Goal: Task Accomplishment & Management: Manage account settings

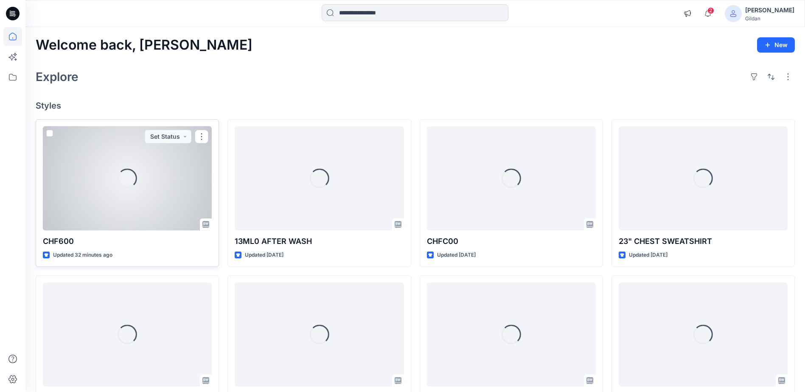
click at [142, 185] on div "Loading..." at bounding box center [127, 179] width 169 height 104
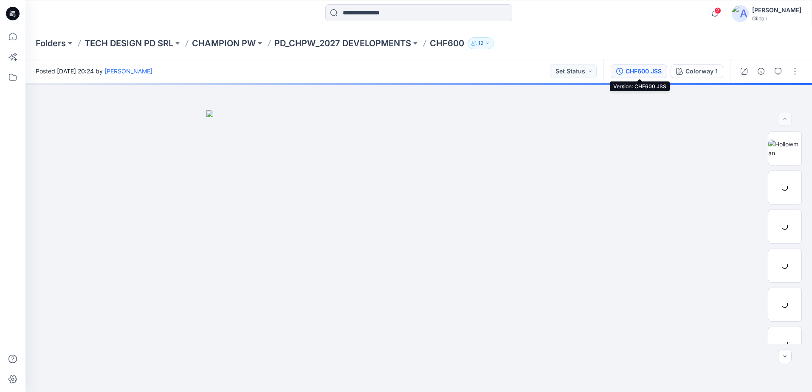
click at [651, 71] on div "CHF600 JSS" at bounding box center [643, 71] width 36 height 9
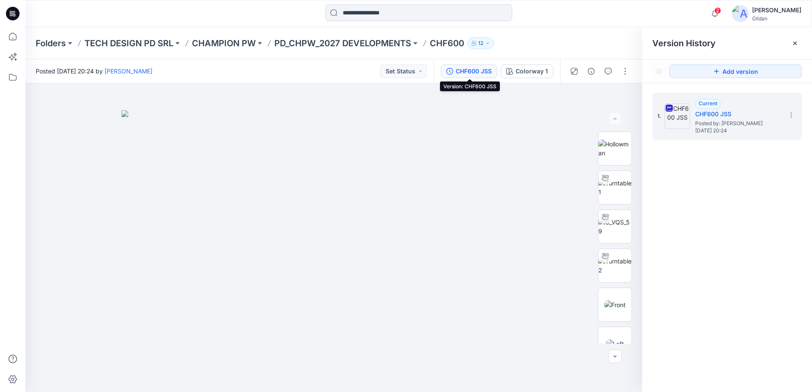
click at [483, 68] on div "CHF600 JSS" at bounding box center [474, 71] width 36 height 9
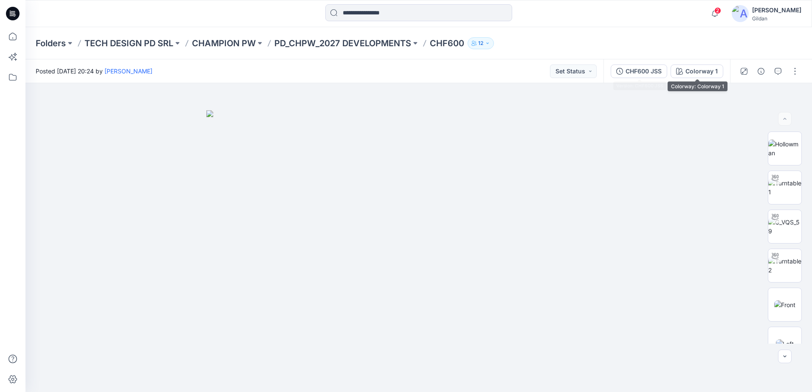
click at [686, 70] on div "Colorway 1" at bounding box center [701, 71] width 32 height 9
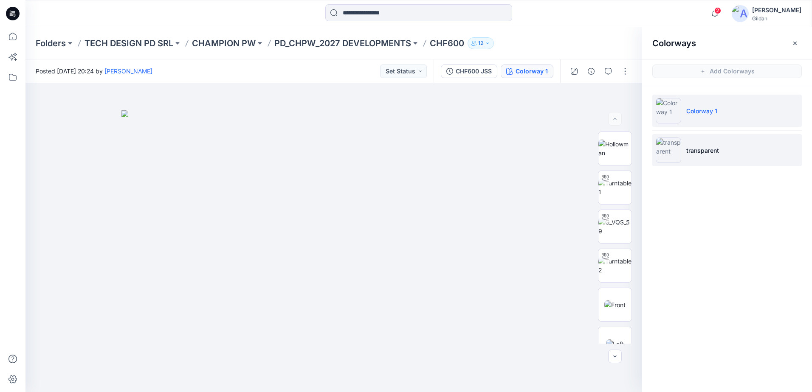
click at [668, 153] on img at bounding box center [668, 150] width 25 height 25
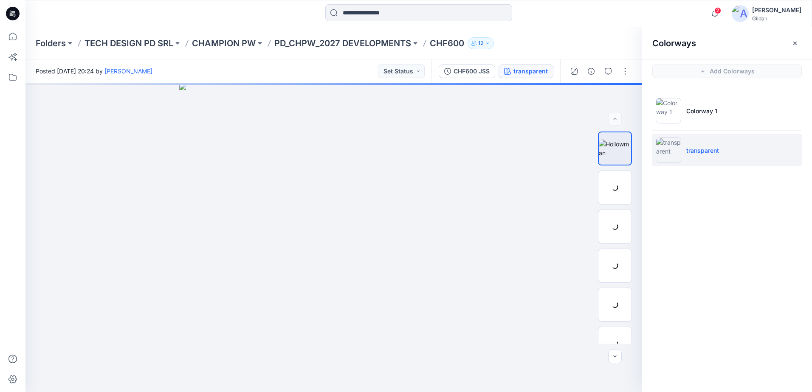
click at [668, 153] on img at bounding box center [668, 150] width 25 height 25
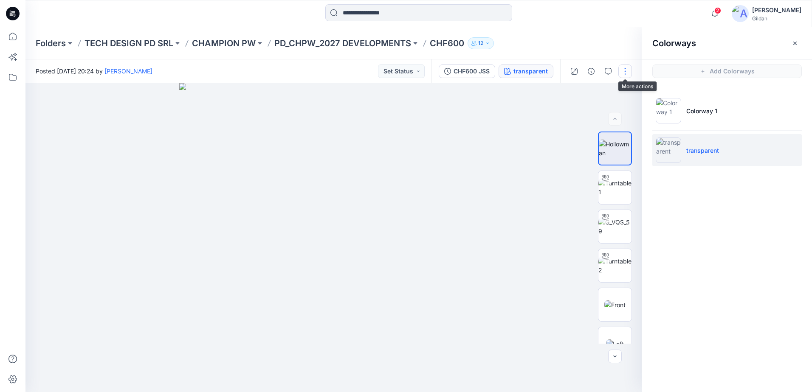
click at [627, 76] on button "button" at bounding box center [625, 72] width 14 height 14
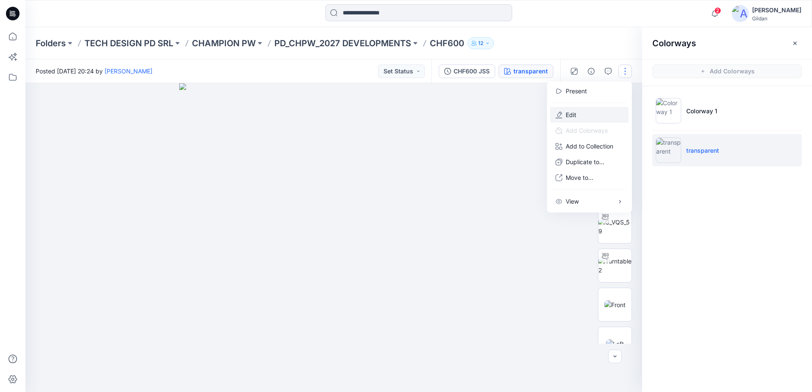
click at [573, 110] on button "Edit" at bounding box center [589, 115] width 78 height 16
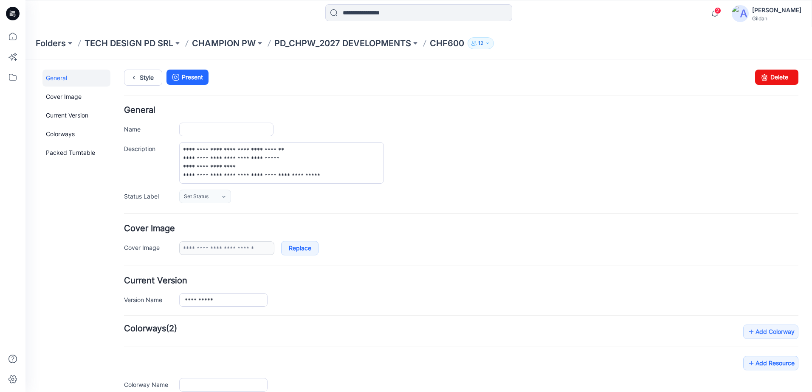
type input "******"
type input "**********"
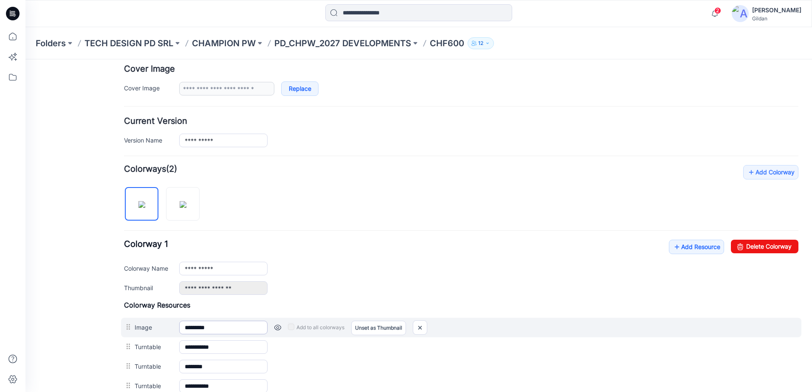
scroll to position [212, 0]
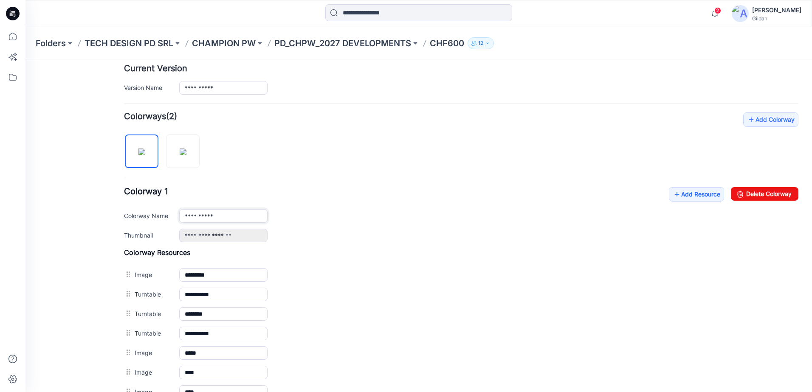
drag, startPoint x: 220, startPoint y: 216, endPoint x: 152, endPoint y: 207, distance: 68.5
click at [152, 207] on div "**********" at bounding box center [461, 214] width 674 height 55
type input "*****"
click at [72, 223] on div "General Cover Image Current Version Colorways Packed Turntable" at bounding box center [76, 213] width 68 height 712
click at [695, 197] on link "Add Resource" at bounding box center [696, 194] width 55 height 14
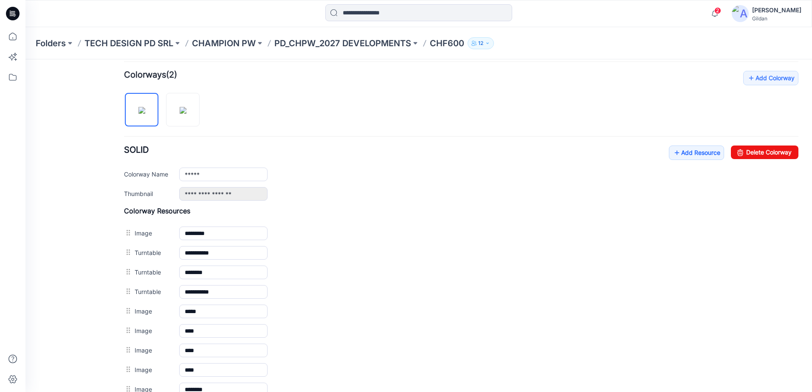
scroll to position [247, 0]
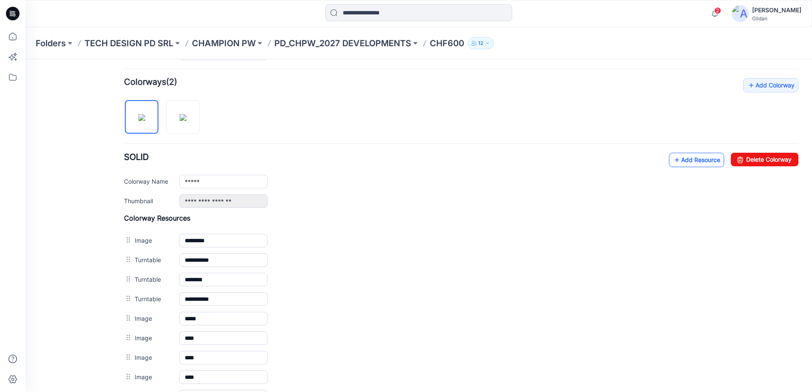
click at [681, 162] on link "Add Resource" at bounding box center [696, 160] width 55 height 14
click at [707, 155] on link "Add Resource" at bounding box center [696, 160] width 55 height 14
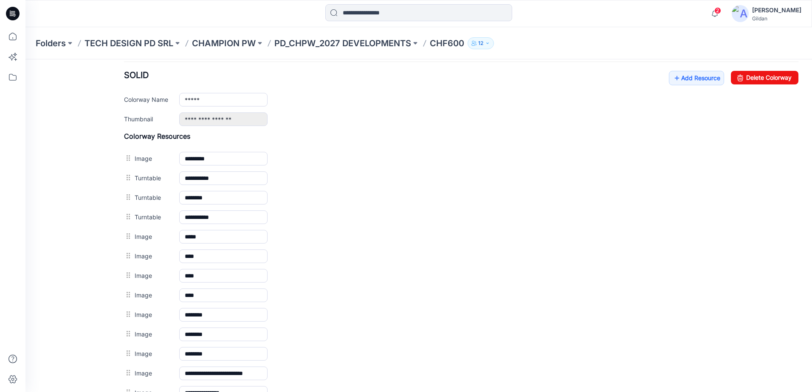
scroll to position [244, 0]
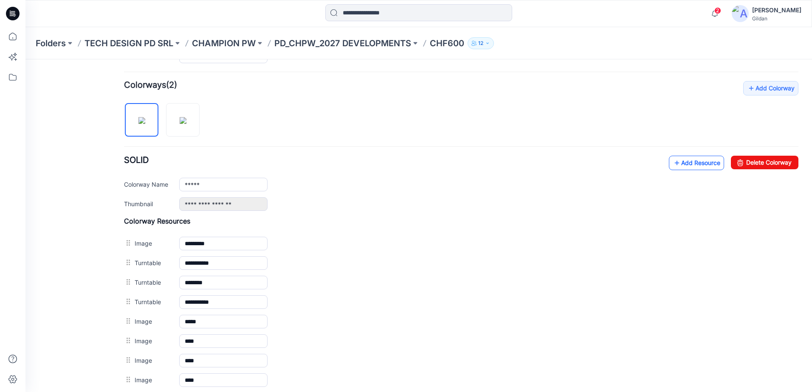
click at [692, 161] on link "Add Resource" at bounding box center [696, 163] width 55 height 14
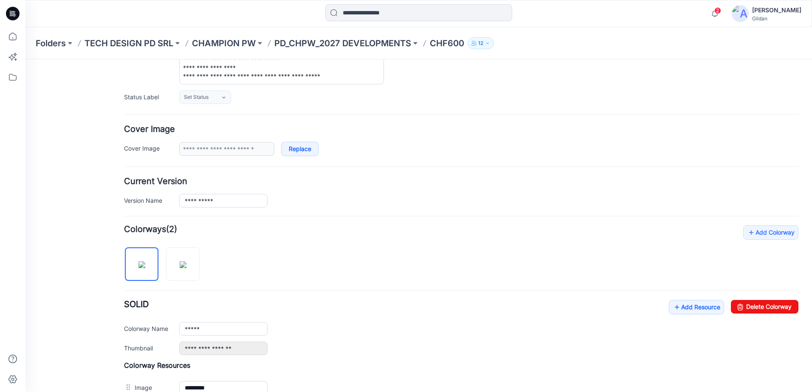
scroll to position [93, 0]
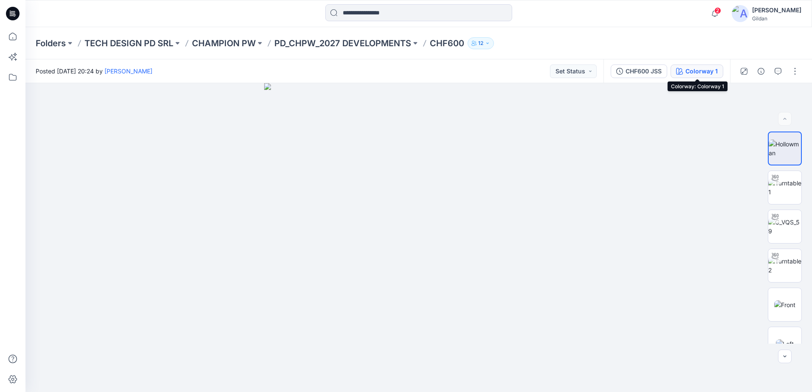
click at [682, 71] on icon "button" at bounding box center [679, 71] width 7 height 7
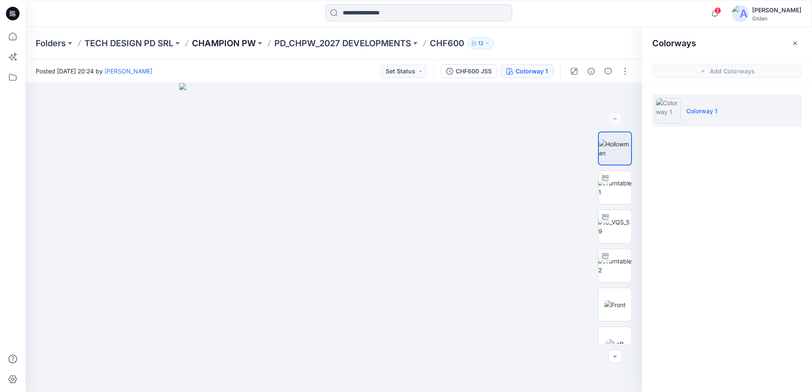
click at [234, 40] on p "CHAMPION PW" at bounding box center [224, 43] width 64 height 12
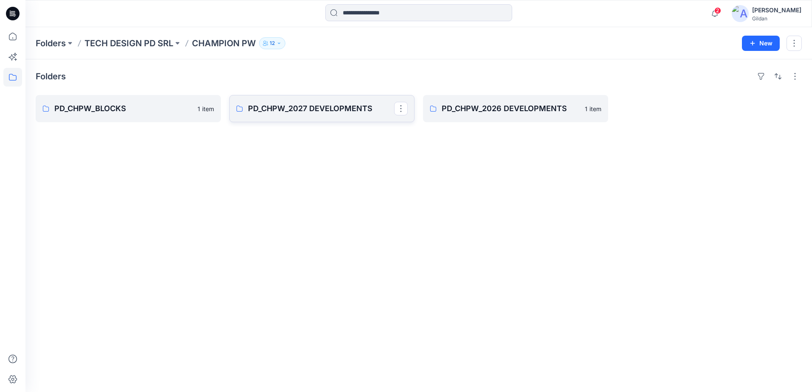
click at [318, 102] on link "PD_CHPW_2027 DEVELOPMENTS" at bounding box center [321, 108] width 185 height 27
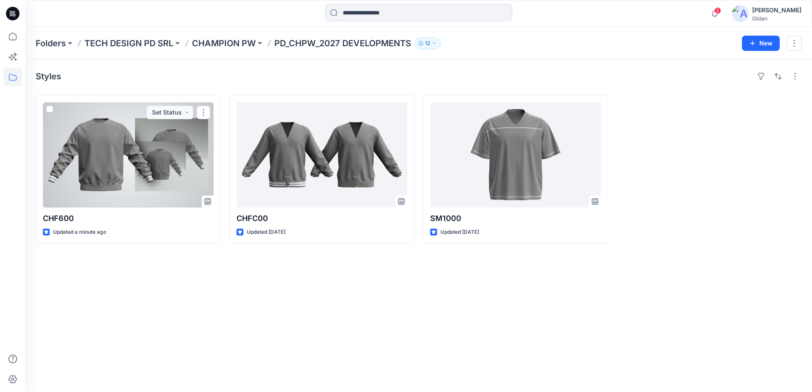
click at [147, 169] on div at bounding box center [128, 154] width 171 height 105
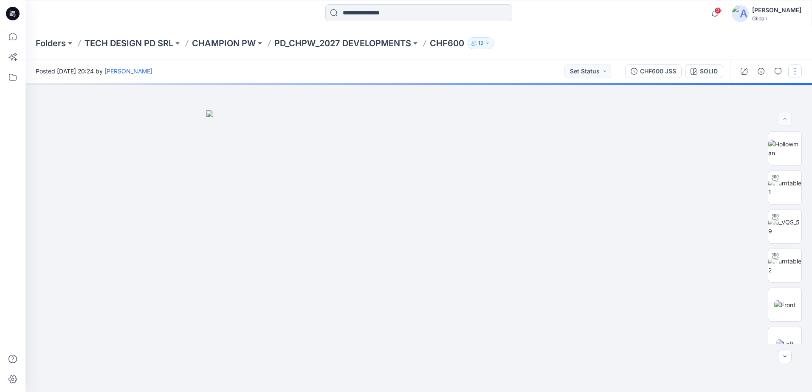
click at [796, 72] on button "button" at bounding box center [795, 72] width 14 height 14
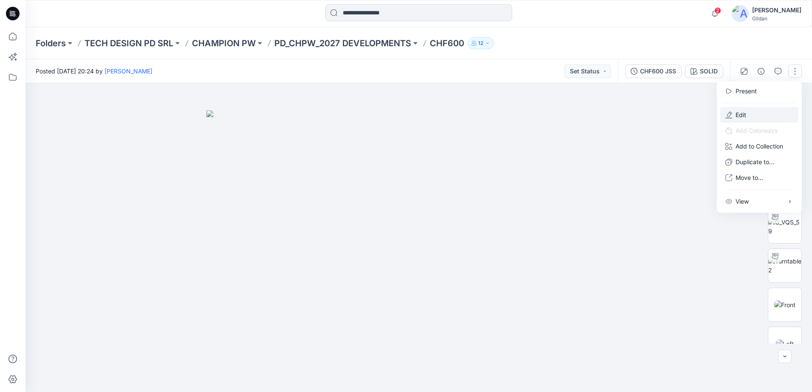
click at [747, 118] on button "Edit" at bounding box center [759, 115] width 78 height 16
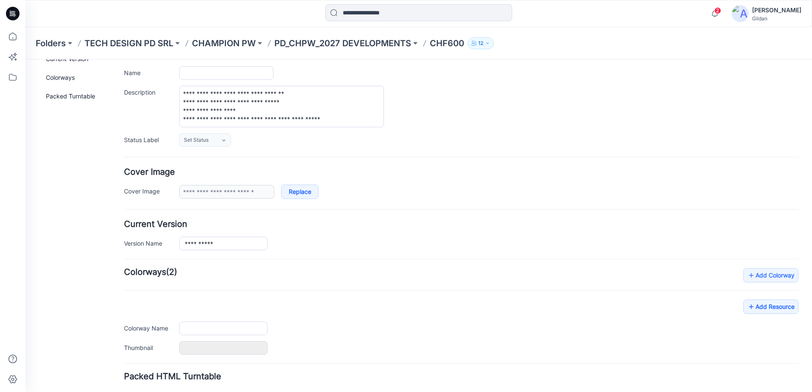
scroll to position [116, 0]
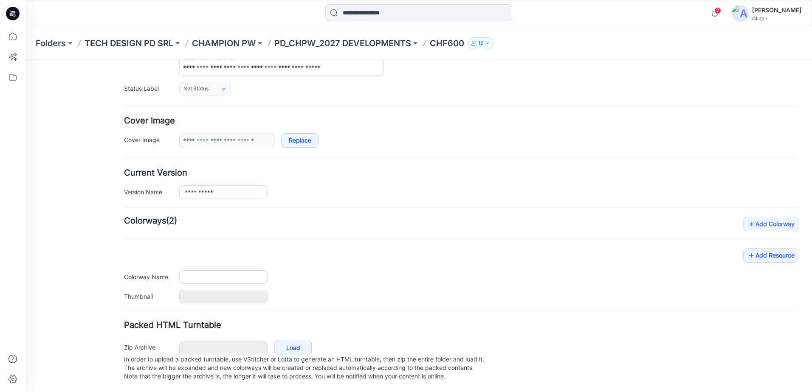
type input "******"
type input "*****"
type input "**********"
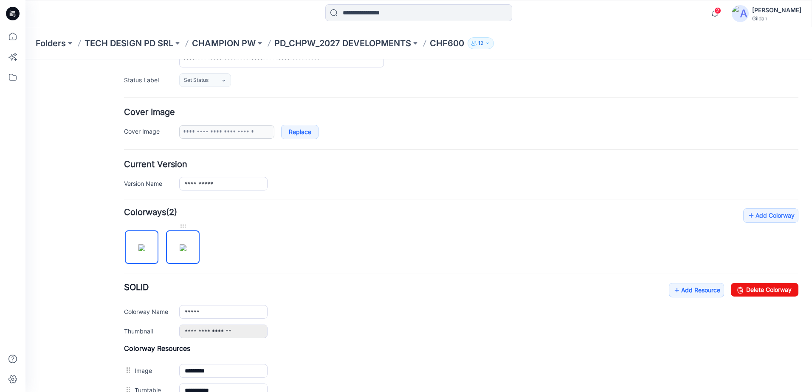
click at [180, 246] on img at bounding box center [183, 248] width 7 height 7
type input "**********"
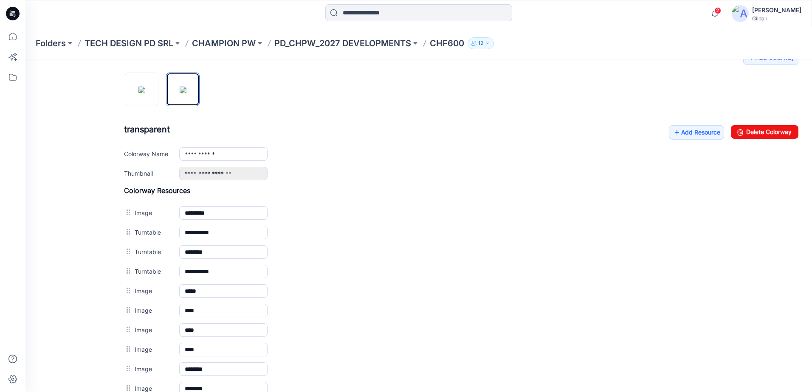
scroll to position [286, 0]
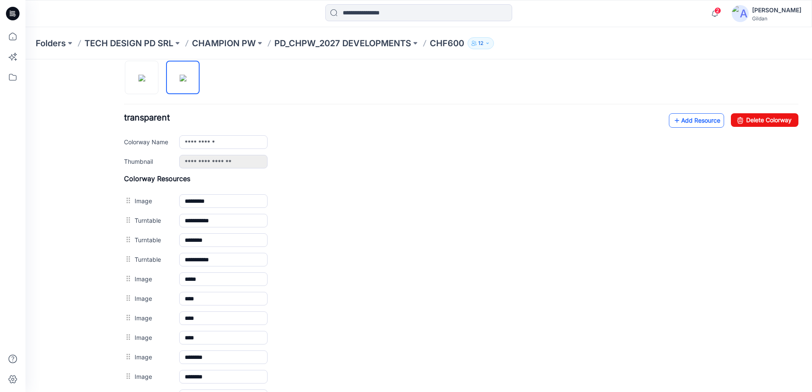
click at [694, 120] on link "Add Resource" at bounding box center [696, 120] width 55 height 14
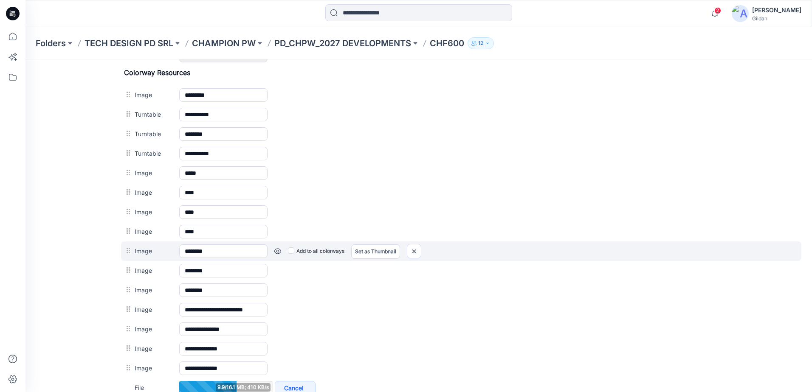
scroll to position [414, 0]
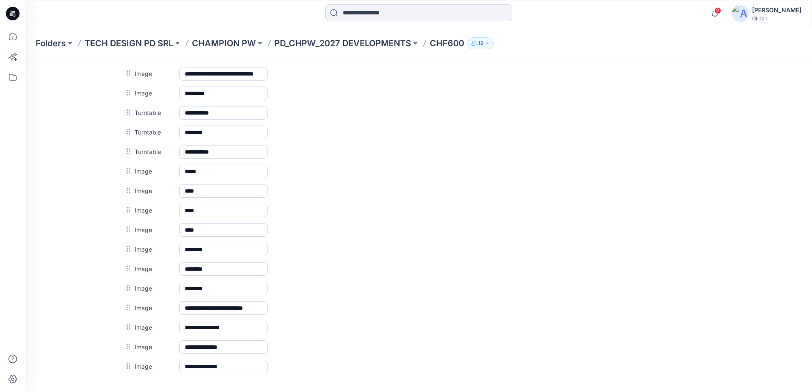
click at [25, 59] on link "Set as Thumbnail" at bounding box center [25, 59] width 0 height 0
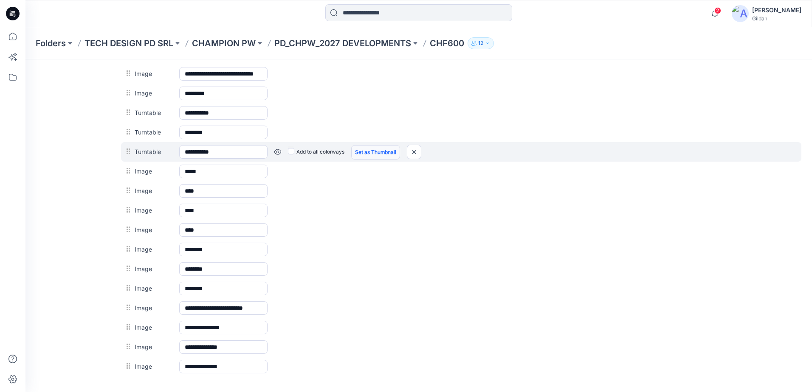
type input "**********"
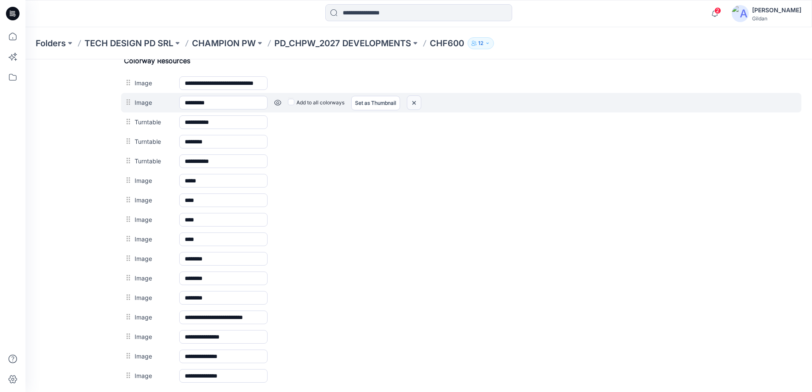
drag, startPoint x: 416, startPoint y: 99, endPoint x: 470, endPoint y: 83, distance: 57.2
click at [416, 99] on img at bounding box center [414, 103] width 14 height 14
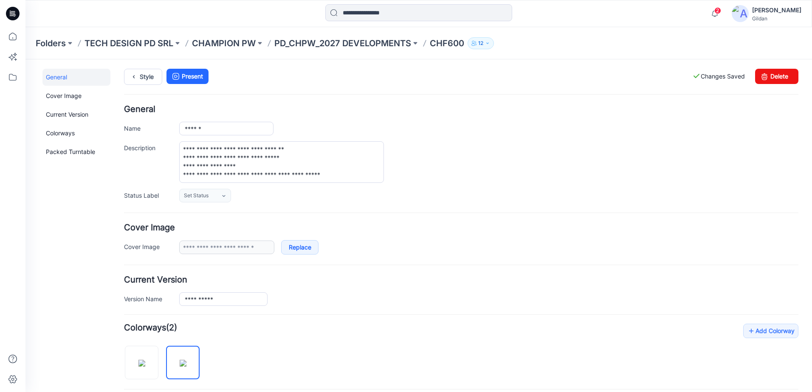
scroll to position [0, 0]
click at [389, 42] on p "PD_CHPW_2027 DEVELOPMENTS" at bounding box center [342, 43] width 137 height 12
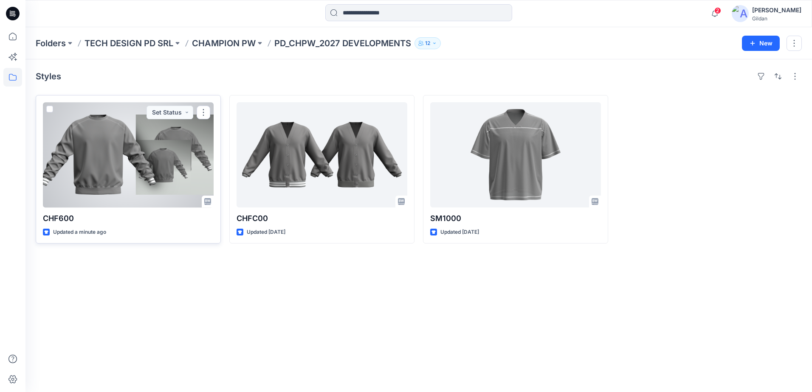
click at [174, 155] on div at bounding box center [128, 154] width 171 height 105
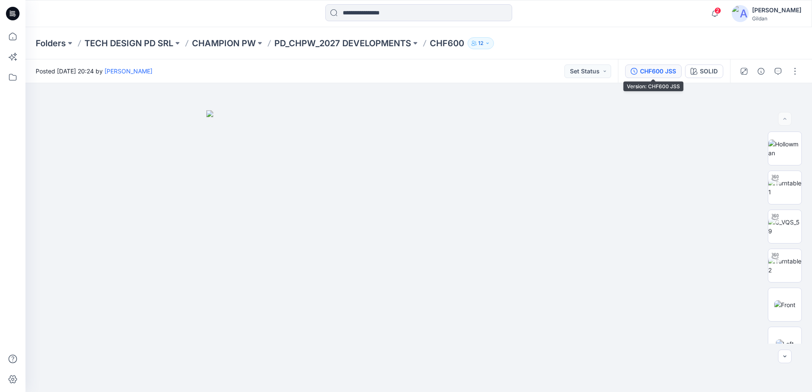
click at [660, 67] on div "CHF600 JSS" at bounding box center [658, 71] width 36 height 9
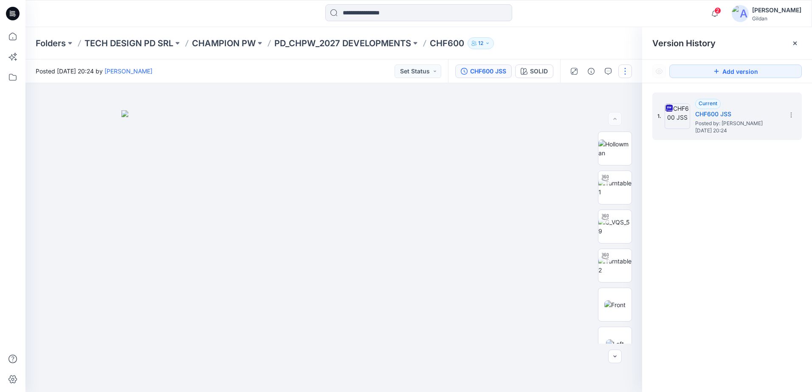
click at [623, 73] on button "button" at bounding box center [625, 72] width 14 height 14
click at [575, 112] on p "Edit" at bounding box center [571, 114] width 11 height 9
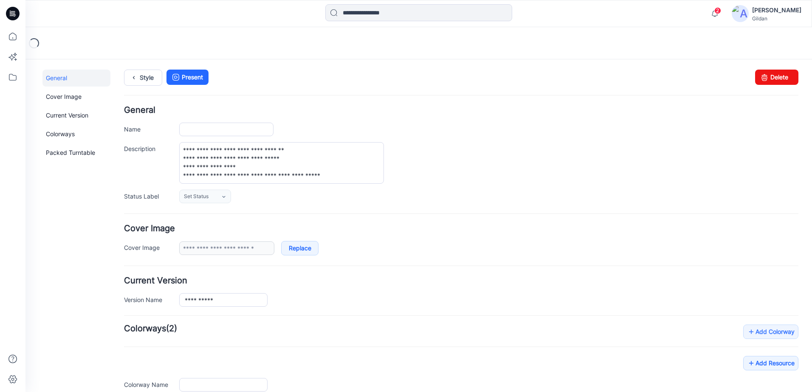
type input "******"
type input "*****"
type input "**********"
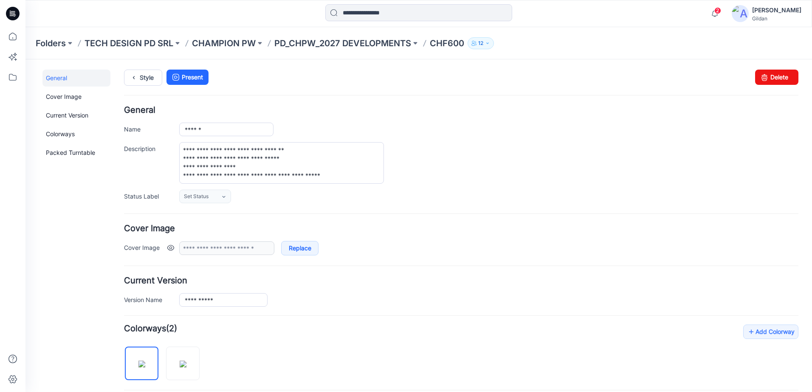
click at [170, 247] on link at bounding box center [170, 248] width 7 height 7
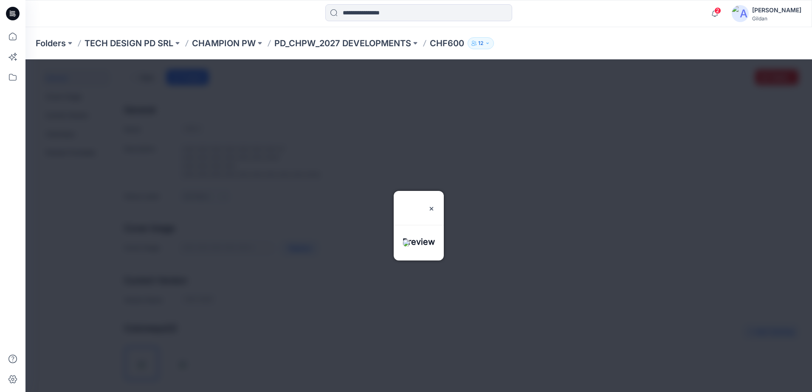
click at [410, 247] on img at bounding box center [407, 243] width 8 height 8
drag, startPoint x: 420, startPoint y: 258, endPoint x: 429, endPoint y: 239, distance: 20.7
click at [410, 247] on img at bounding box center [407, 243] width 8 height 8
click at [435, 206] on img at bounding box center [431, 209] width 7 height 7
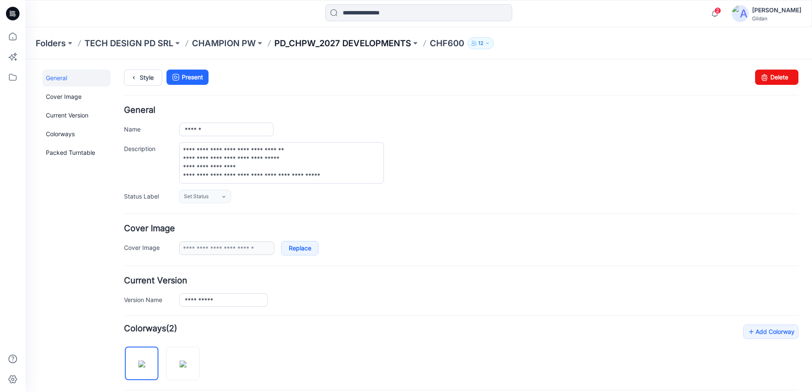
click at [373, 46] on p "PD_CHPW_2027 DEVELOPMENTS" at bounding box center [342, 43] width 137 height 12
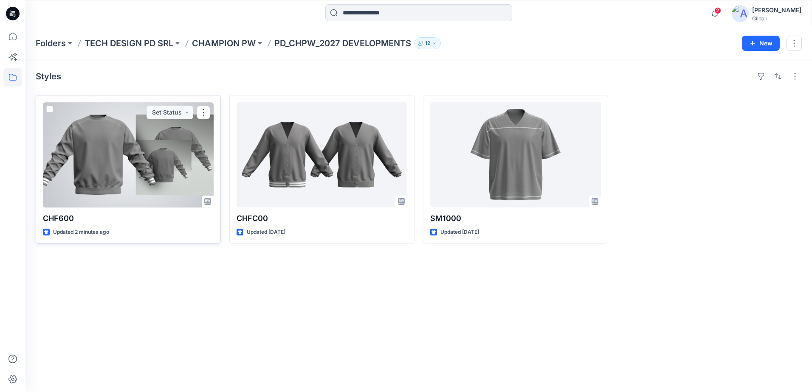
click at [177, 163] on div at bounding box center [128, 154] width 171 height 105
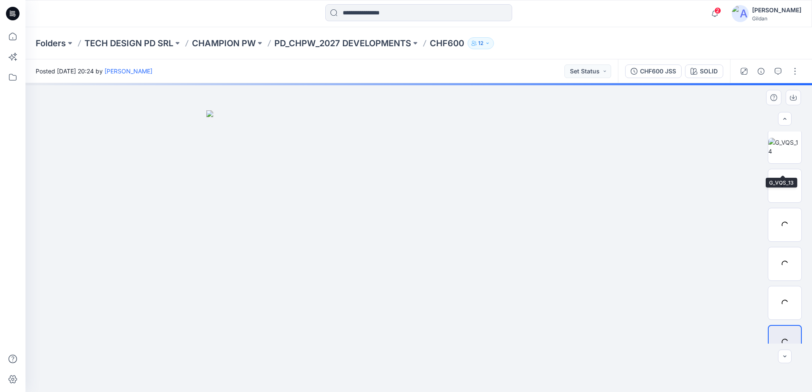
scroll to position [408, 0]
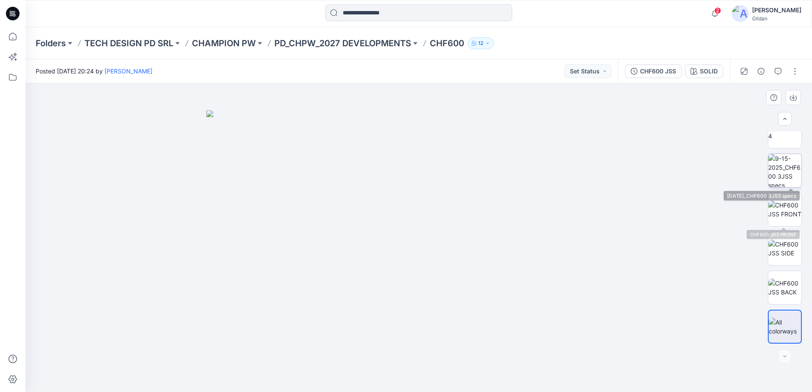
click at [785, 178] on img at bounding box center [784, 170] width 33 height 33
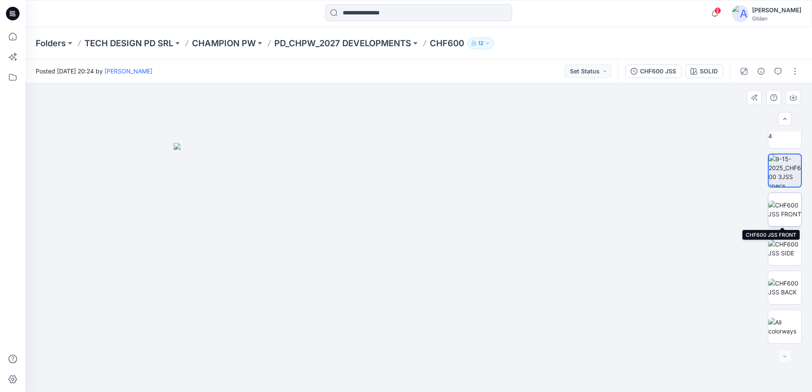
click at [780, 219] on img at bounding box center [784, 210] width 33 height 18
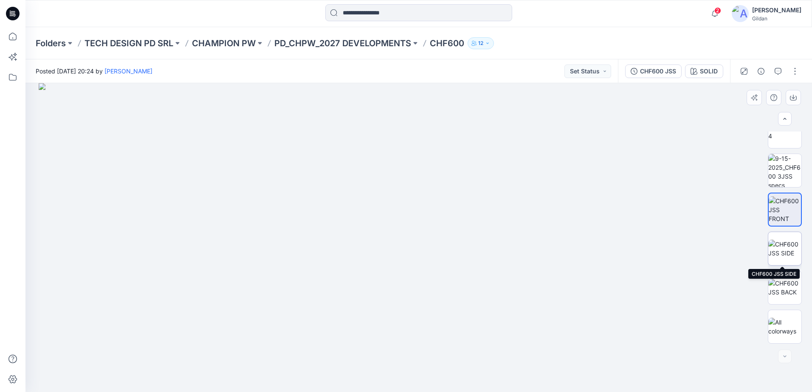
click at [783, 247] on img at bounding box center [784, 249] width 33 height 18
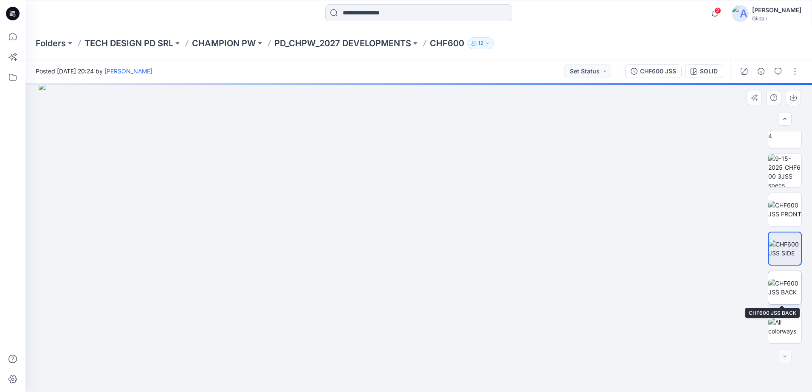
click at [782, 289] on img at bounding box center [784, 288] width 33 height 18
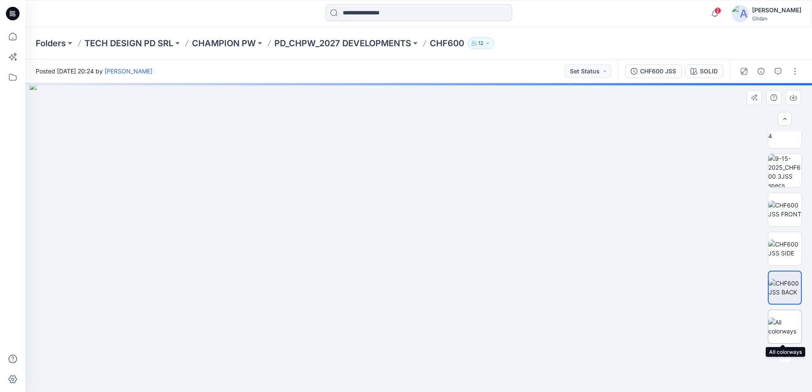
click at [789, 325] on img at bounding box center [784, 327] width 33 height 18
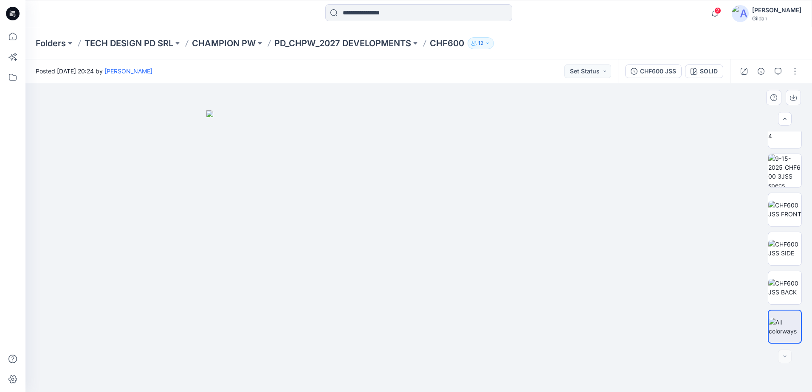
click at [784, 328] on img at bounding box center [785, 327] width 32 height 18
click at [668, 72] on div "CHF600 JSS" at bounding box center [658, 71] width 36 height 9
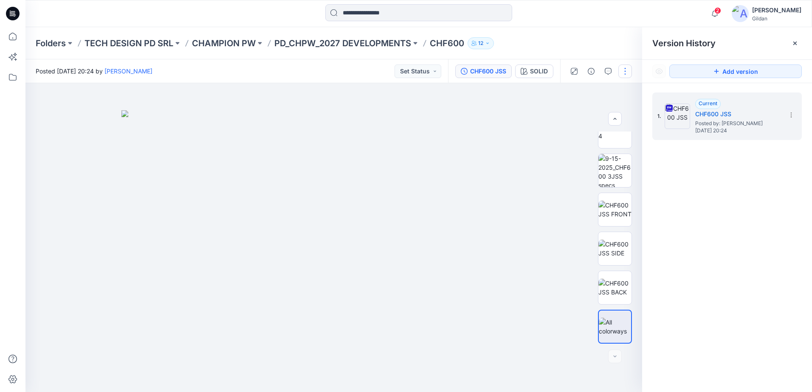
click at [627, 71] on button "button" at bounding box center [625, 72] width 14 height 14
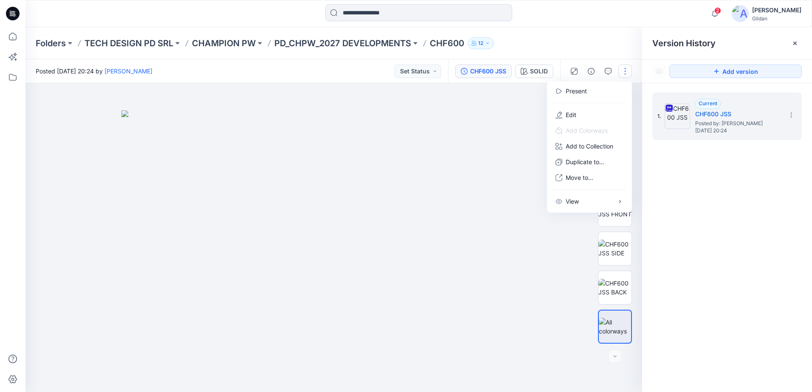
click at [711, 214] on div "1. Current CHF600 JSS Posted by: [PERSON_NAME] [DATE] 20:24" at bounding box center [727, 243] width 170 height 321
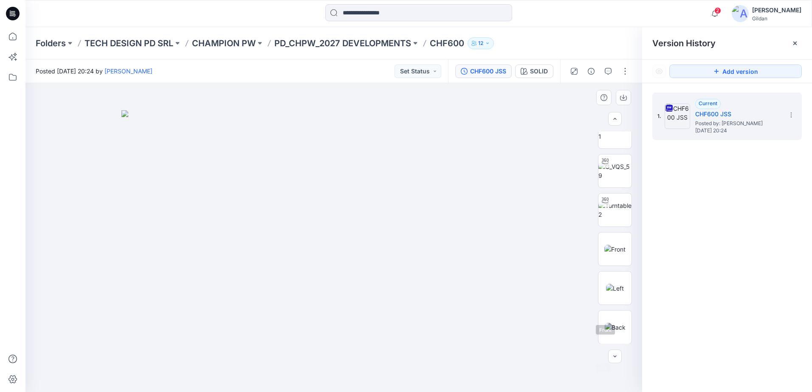
scroll to position [0, 0]
click at [622, 156] on img at bounding box center [614, 149] width 33 height 18
click at [623, 66] on button "button" at bounding box center [625, 72] width 14 height 14
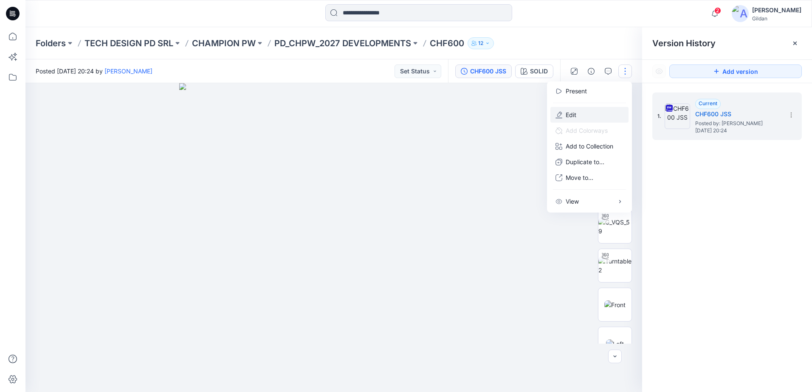
click at [576, 113] on p "Edit" at bounding box center [571, 114] width 11 height 9
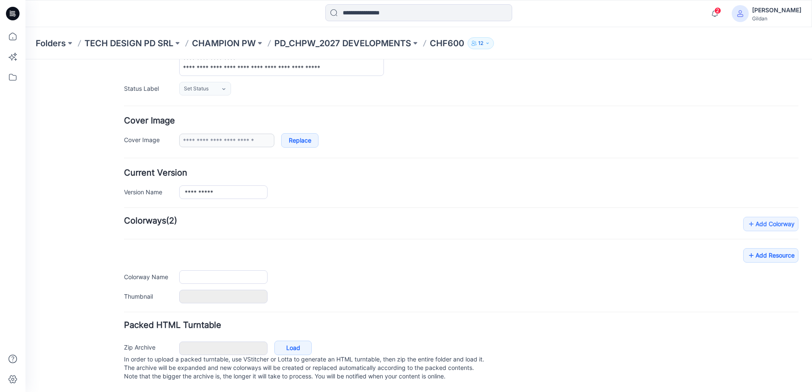
type input "******"
type input "*****"
type input "**********"
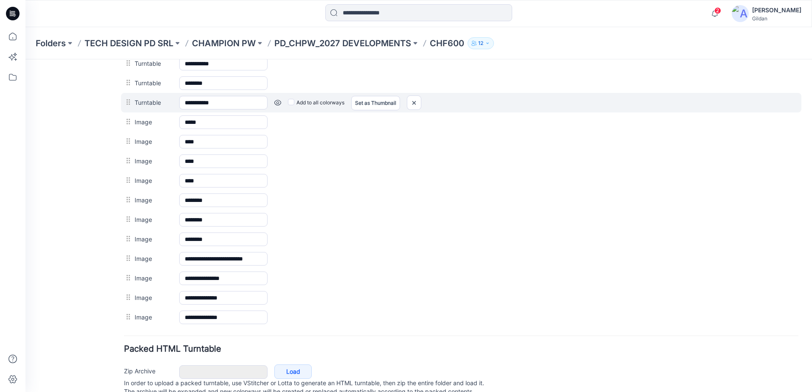
scroll to position [456, 0]
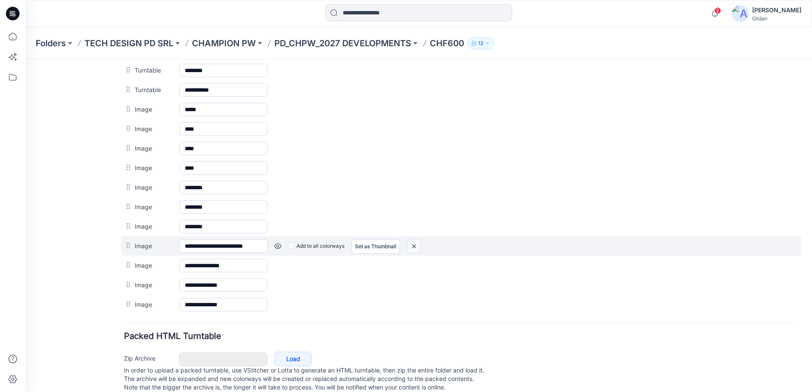
click at [414, 246] on img at bounding box center [414, 246] width 14 height 14
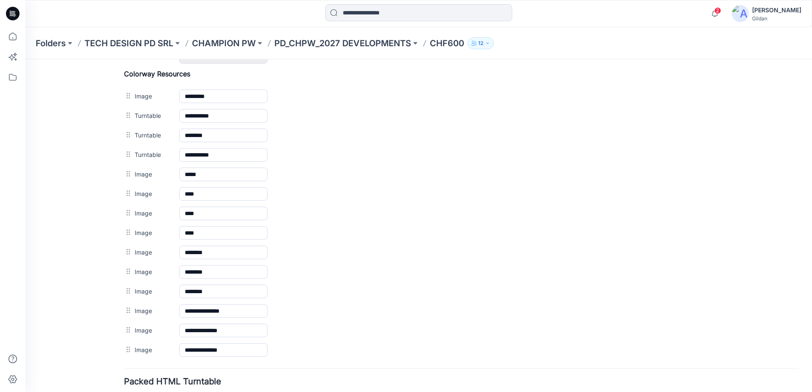
scroll to position [329, 0]
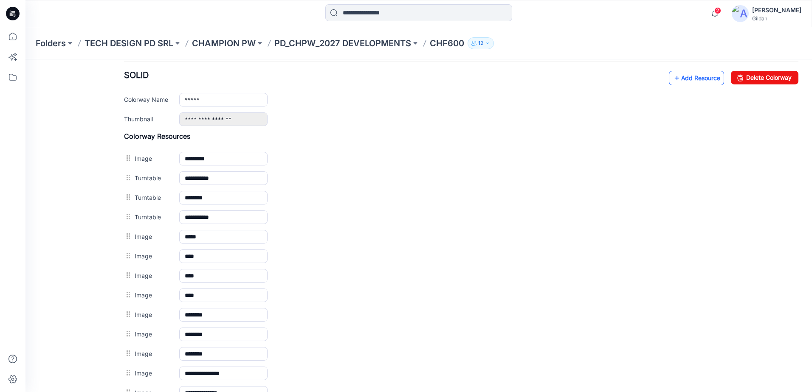
click at [699, 78] on link "Add Resource" at bounding box center [696, 78] width 55 height 14
click at [690, 76] on link "Add Resource" at bounding box center [696, 78] width 55 height 14
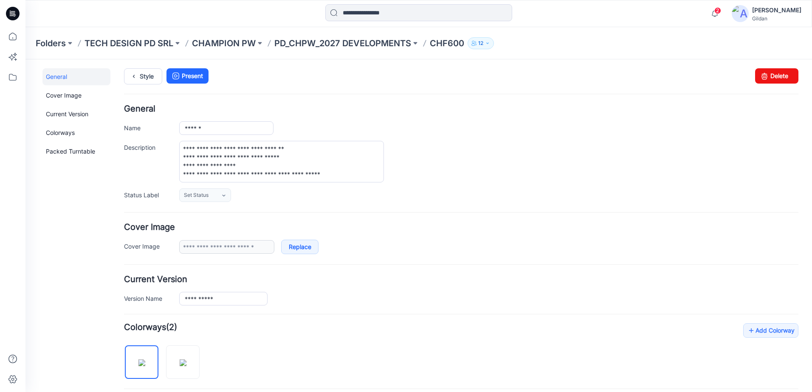
scroll to position [0, 0]
